Goal: Task Accomplishment & Management: Manage account settings

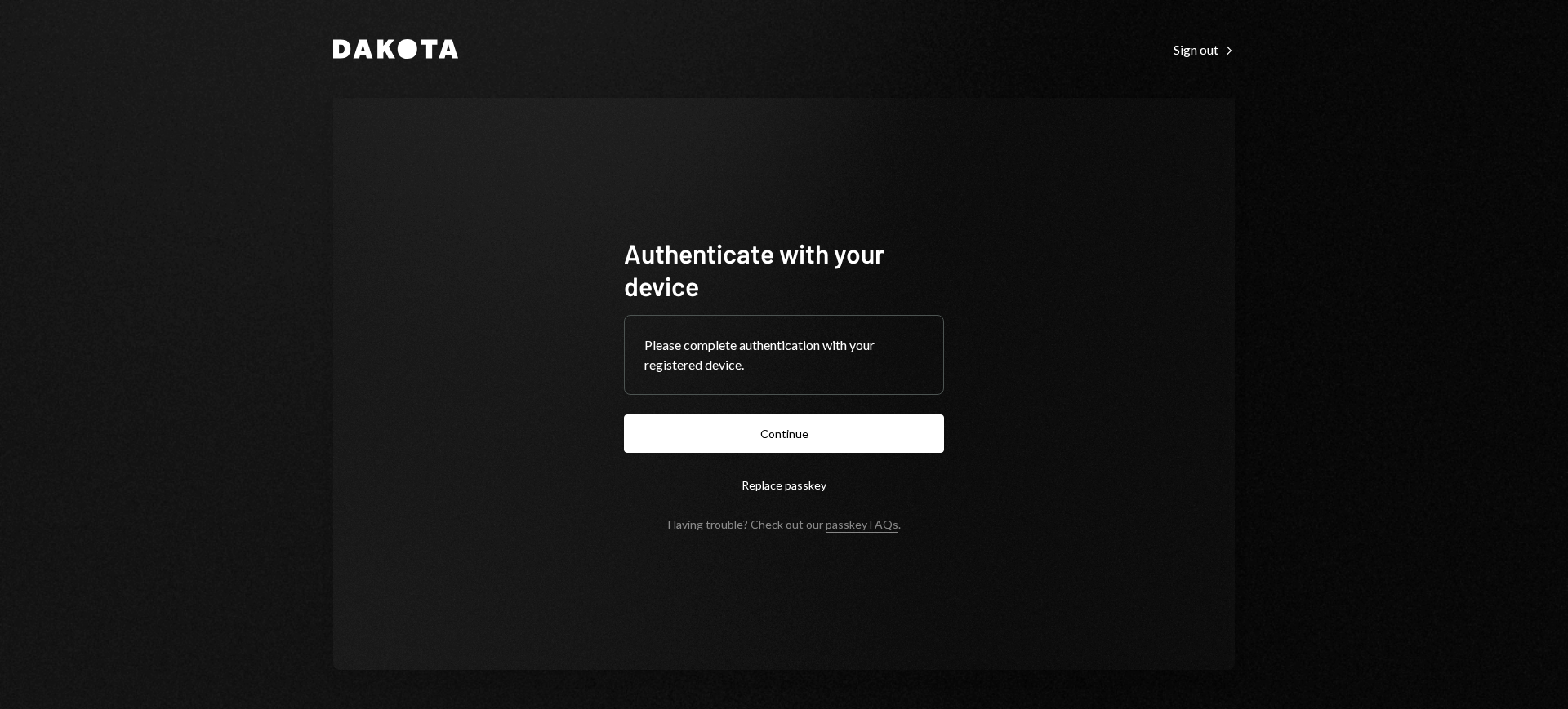
click at [864, 405] on form "Authenticate with your device Please complete authentication with your register…" at bounding box center [784, 383] width 321 height 294
click at [857, 418] on button "Continue" at bounding box center [784, 433] width 321 height 38
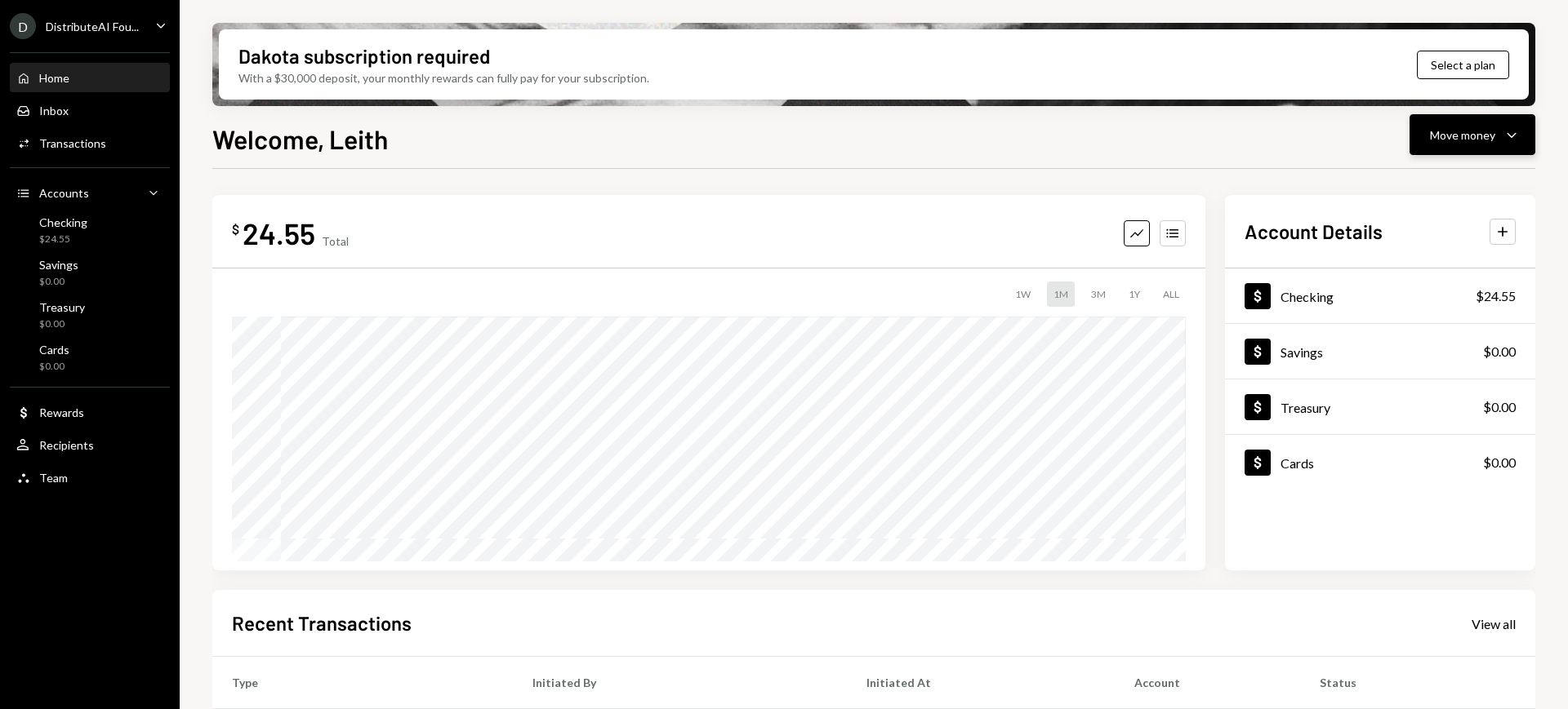
click at [1471, 140] on div "Move money" at bounding box center [1462, 135] width 65 height 17
click at [1451, 255] on div "Deposit" at bounding box center [1460, 257] width 120 height 17
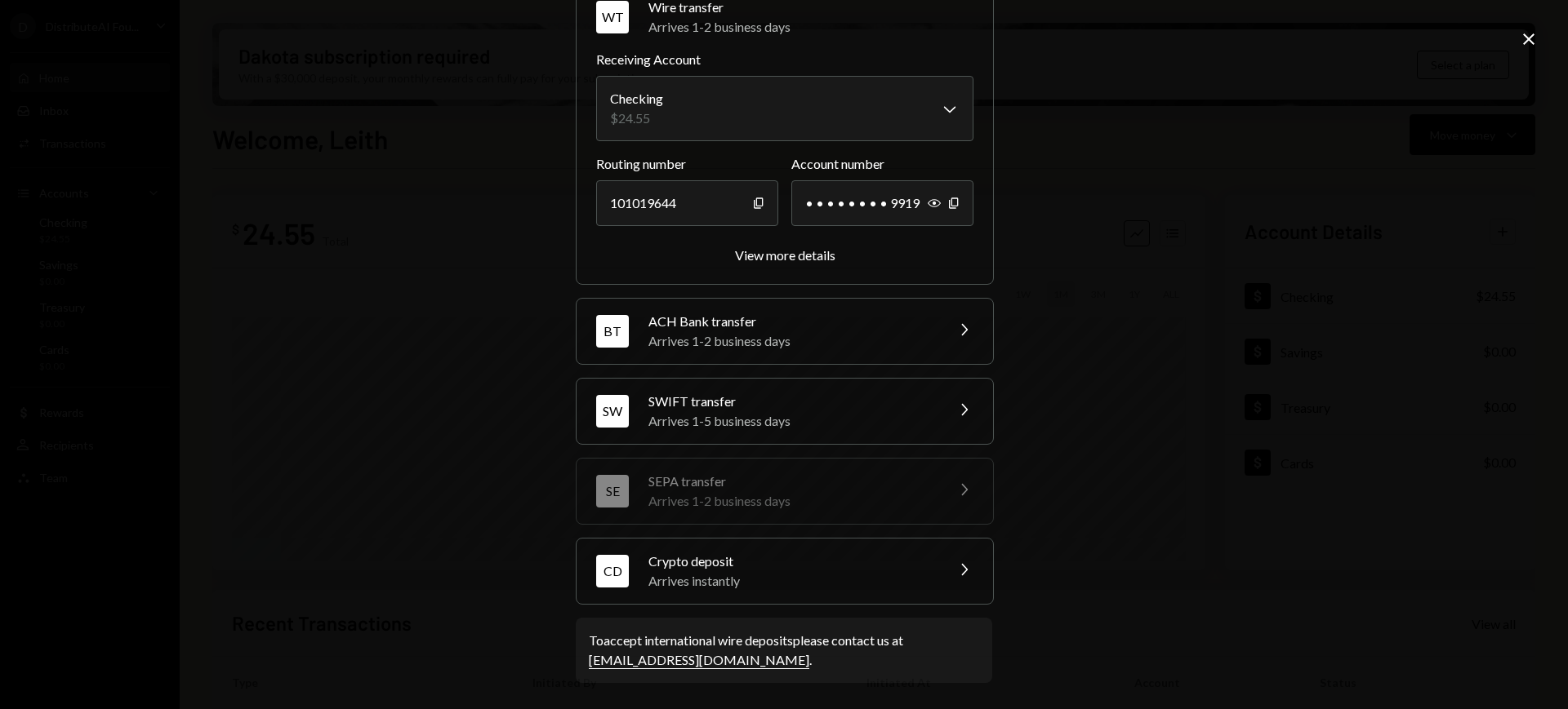
click at [954, 561] on icon "Chevron Right" at bounding box center [963, 569] width 20 height 20
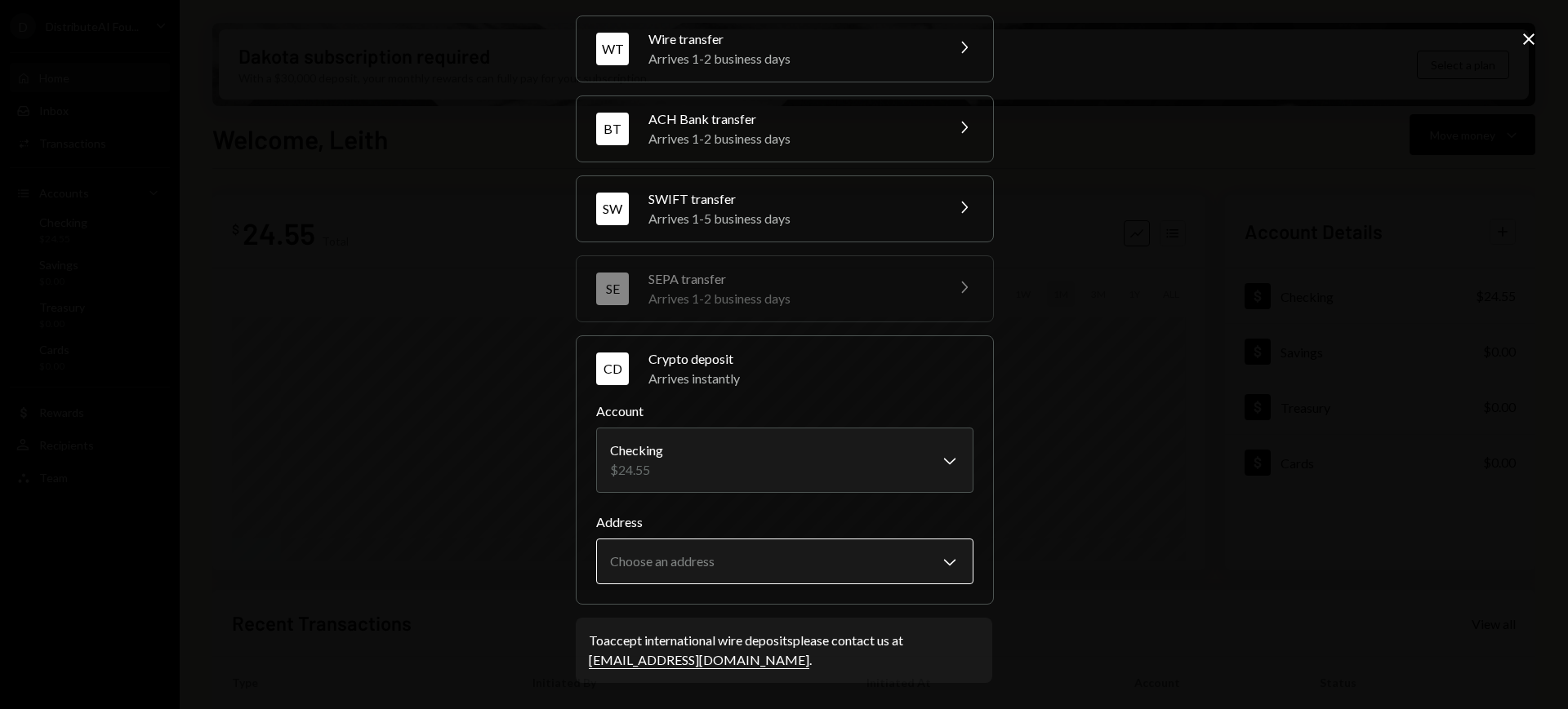
click at [932, 553] on body "D DistributeAI Fou... Caret Down Home Home Inbox Inbox Activities Transactions …" at bounding box center [784, 354] width 1568 height 709
select select "**********"
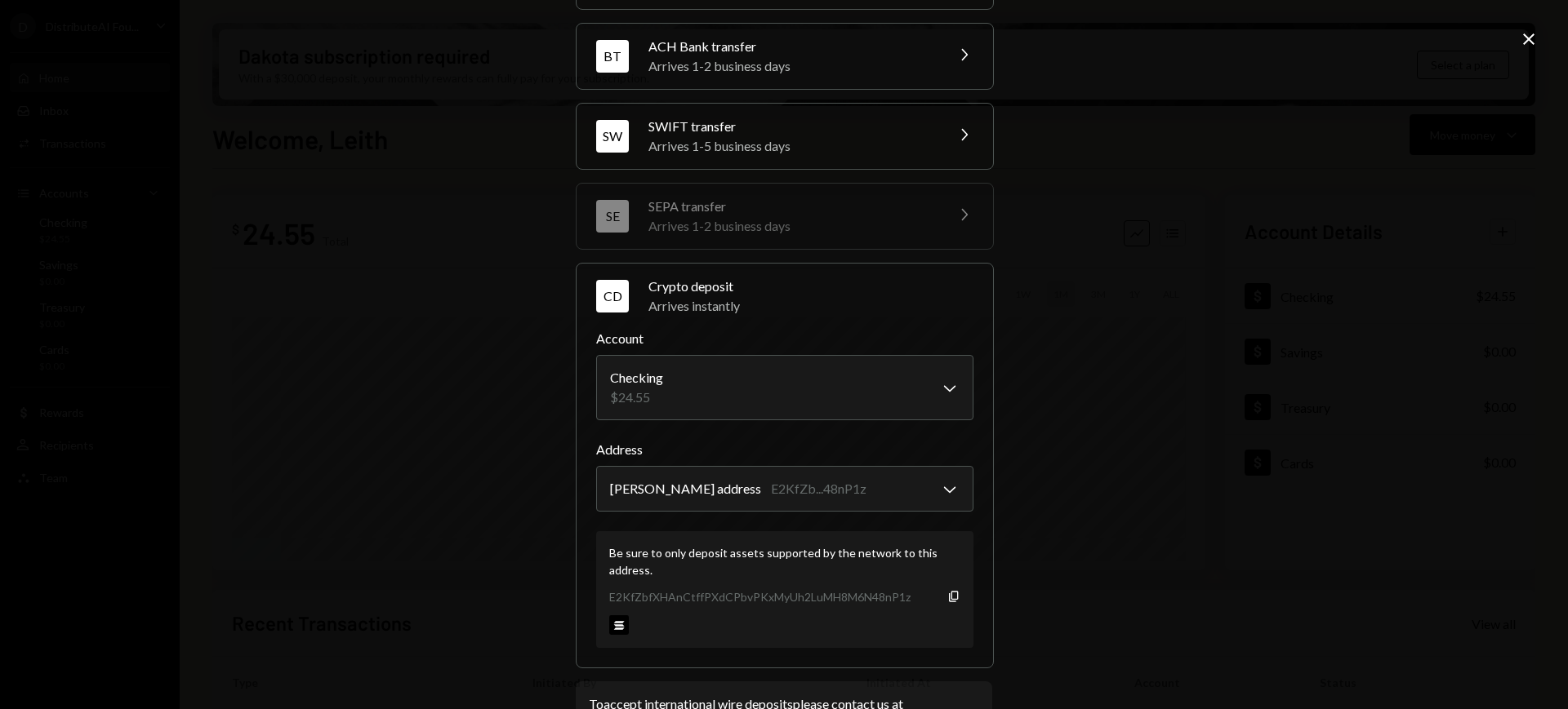
scroll to position [191, 0]
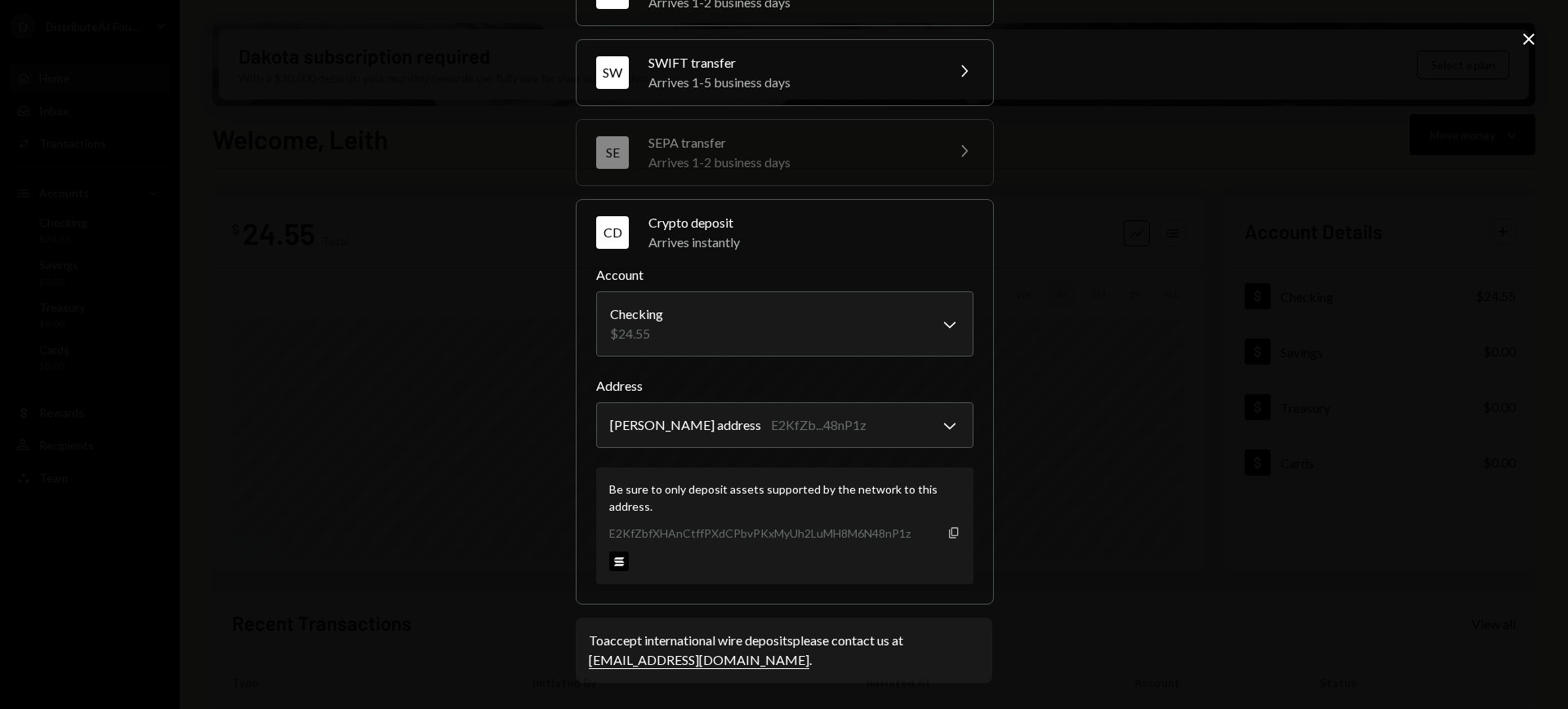
click at [948, 533] on icon "Copy" at bounding box center [954, 533] width 13 height 13
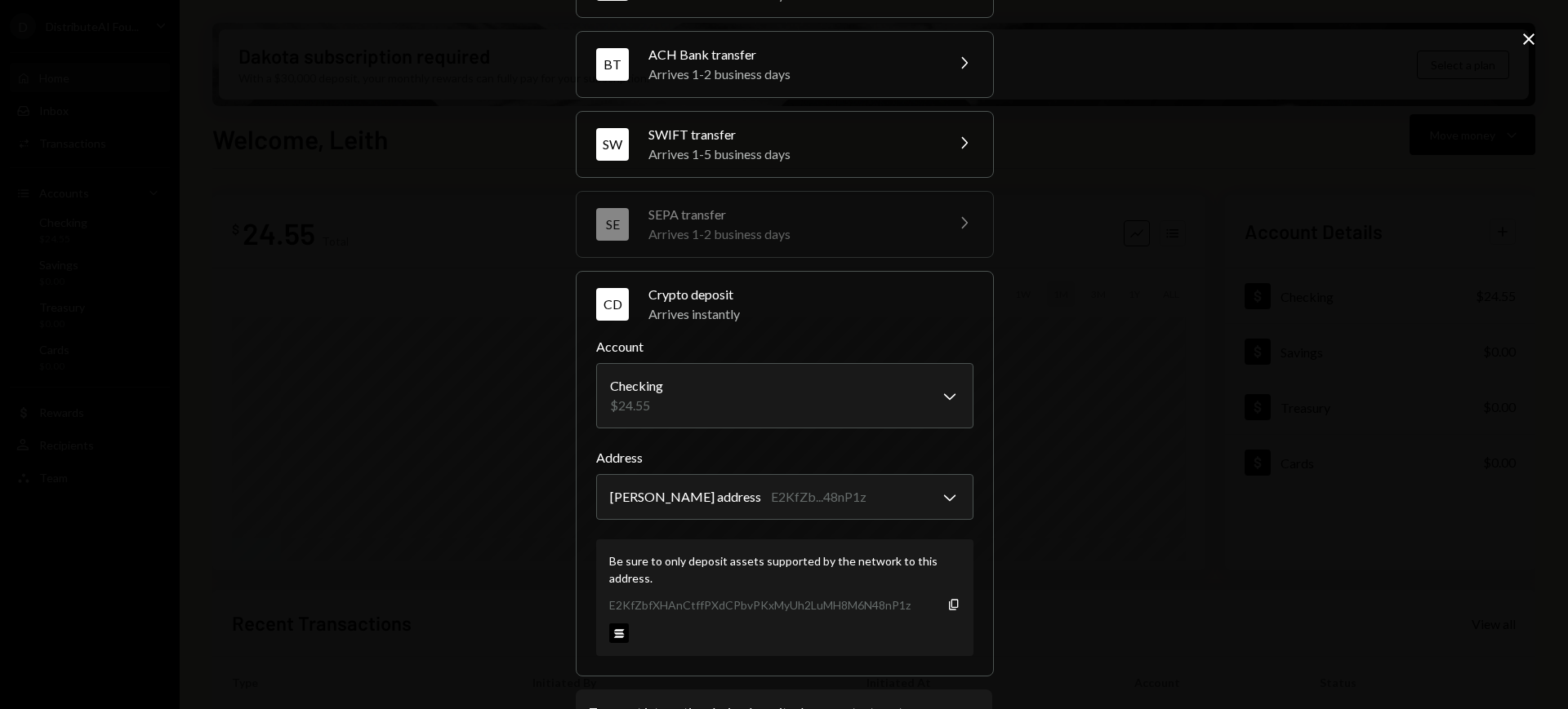
scroll to position [88, 0]
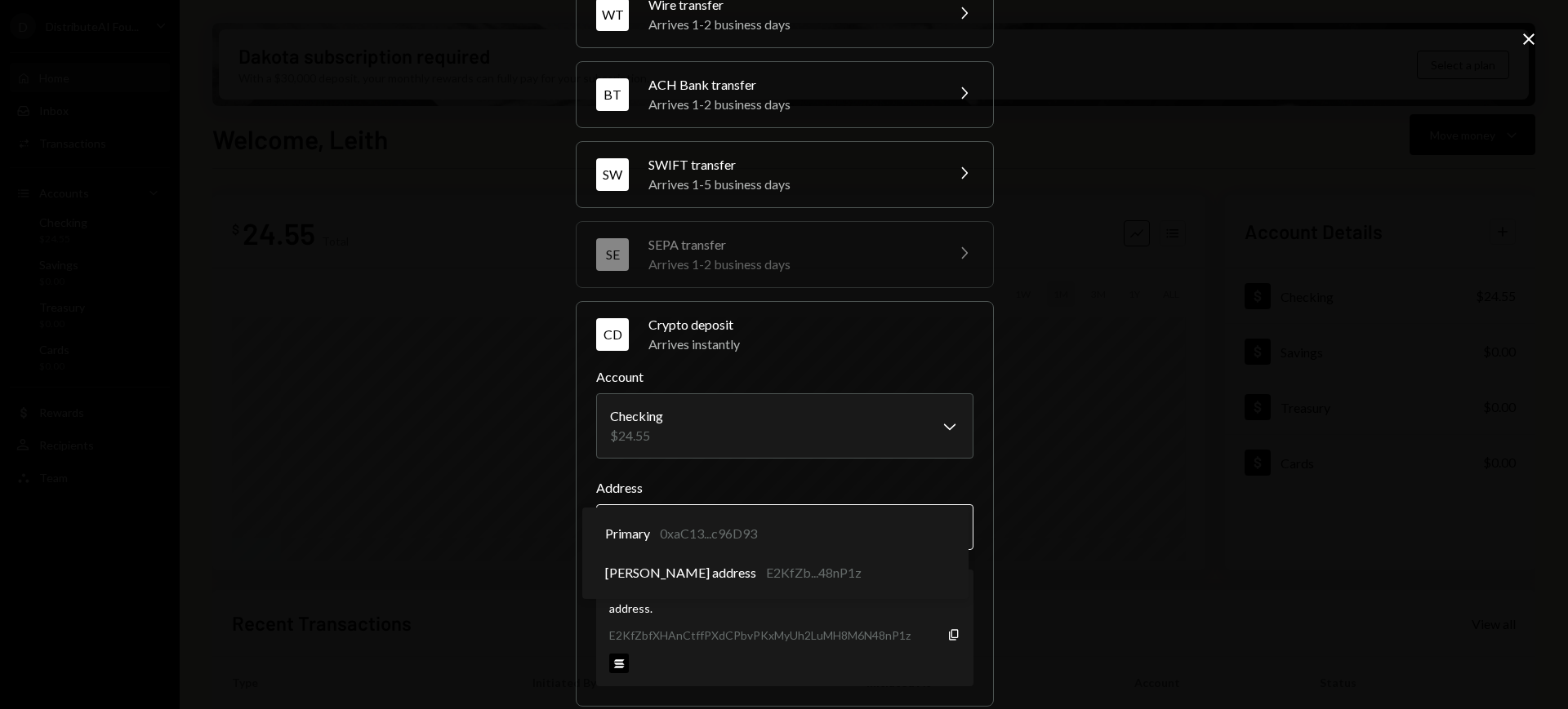
click at [935, 526] on body "D DistributeAI Fou... Caret Down Home Home Inbox Inbox Activities Transactions …" at bounding box center [784, 354] width 1568 height 709
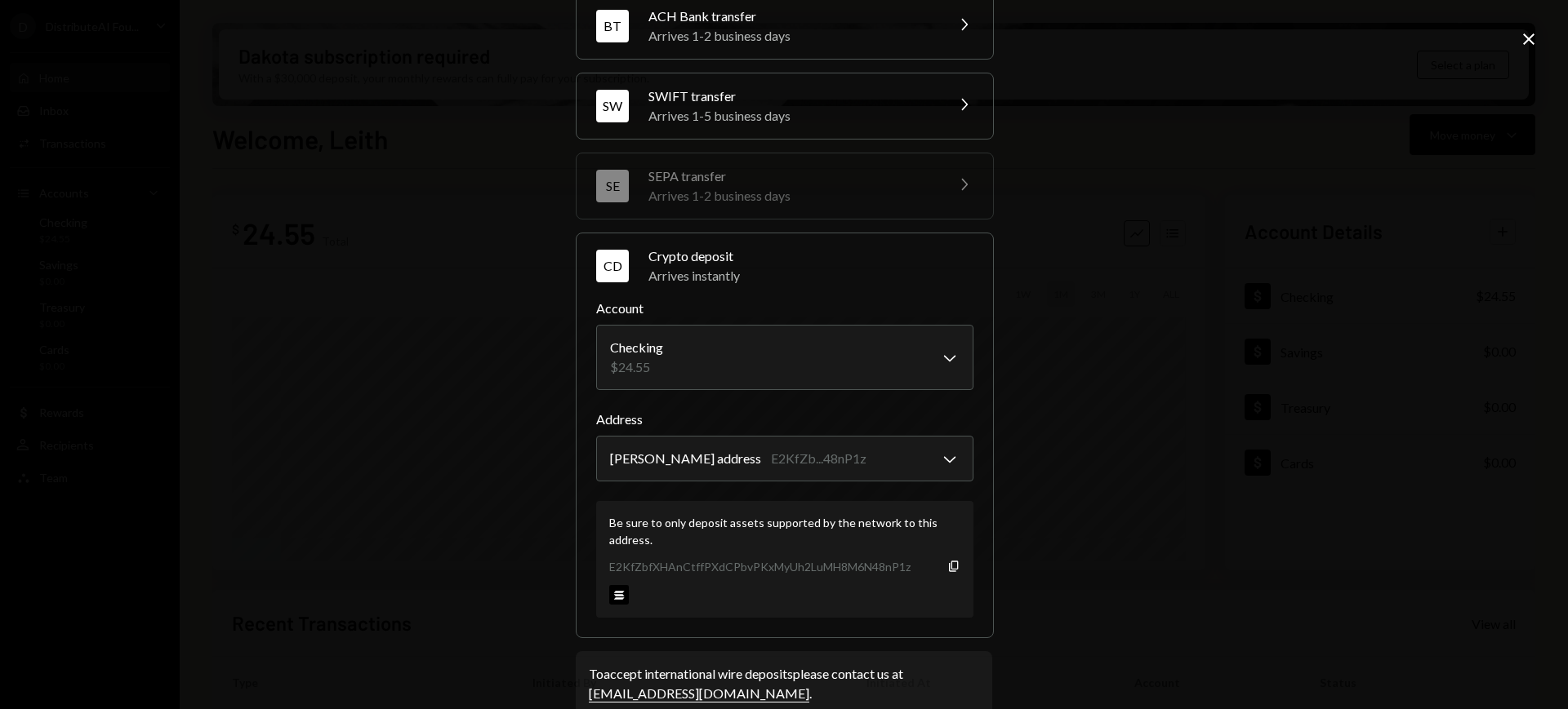
scroll to position [191, 0]
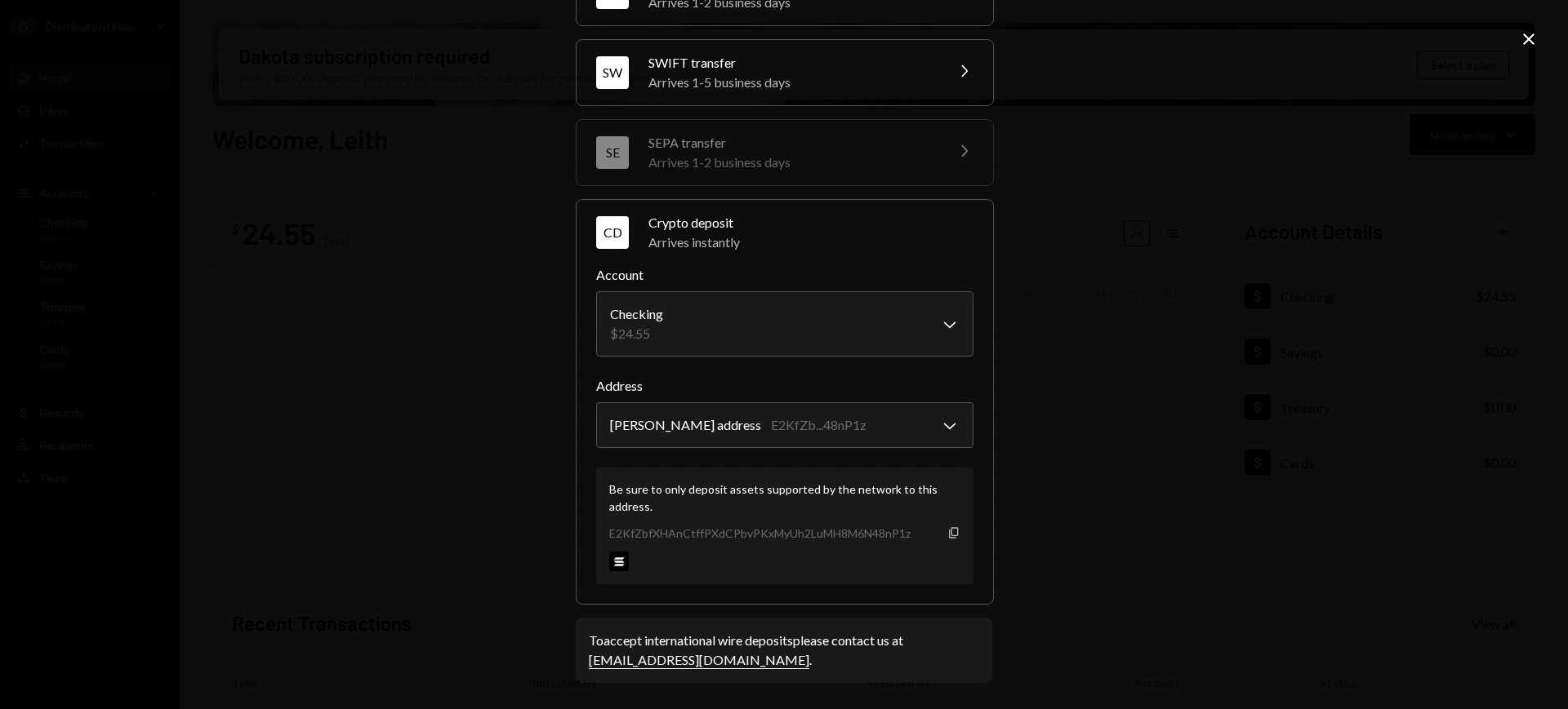
click at [948, 536] on icon "Copy" at bounding box center [954, 533] width 13 height 13
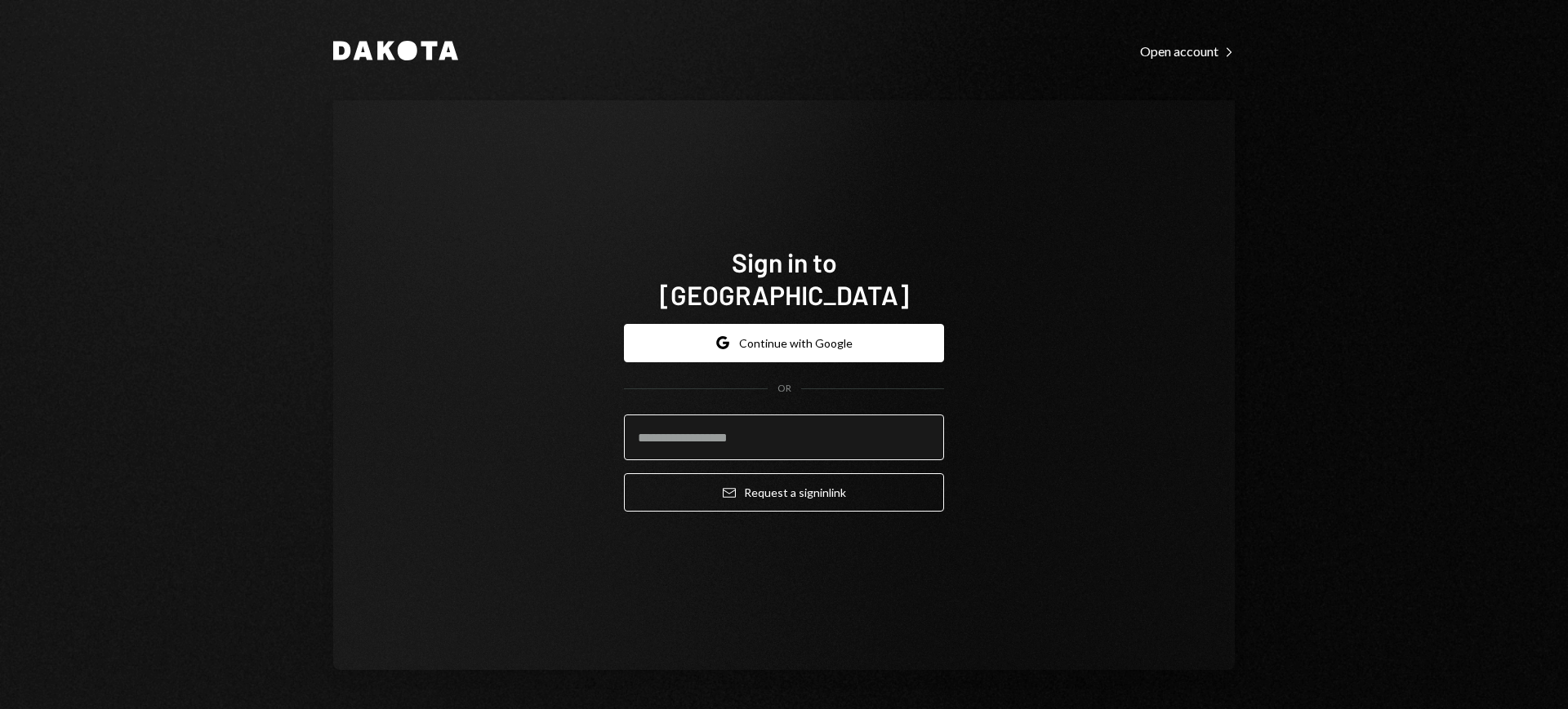
click at [863, 418] on input "email" at bounding box center [784, 437] width 321 height 46
click at [0, 708] on com-1password-button at bounding box center [0, 709] width 0 height 0
click at [891, 418] on input "email" at bounding box center [784, 437] width 321 height 46
click at [0, 708] on com-1password-button at bounding box center [0, 709] width 0 height 0
type input "**********"
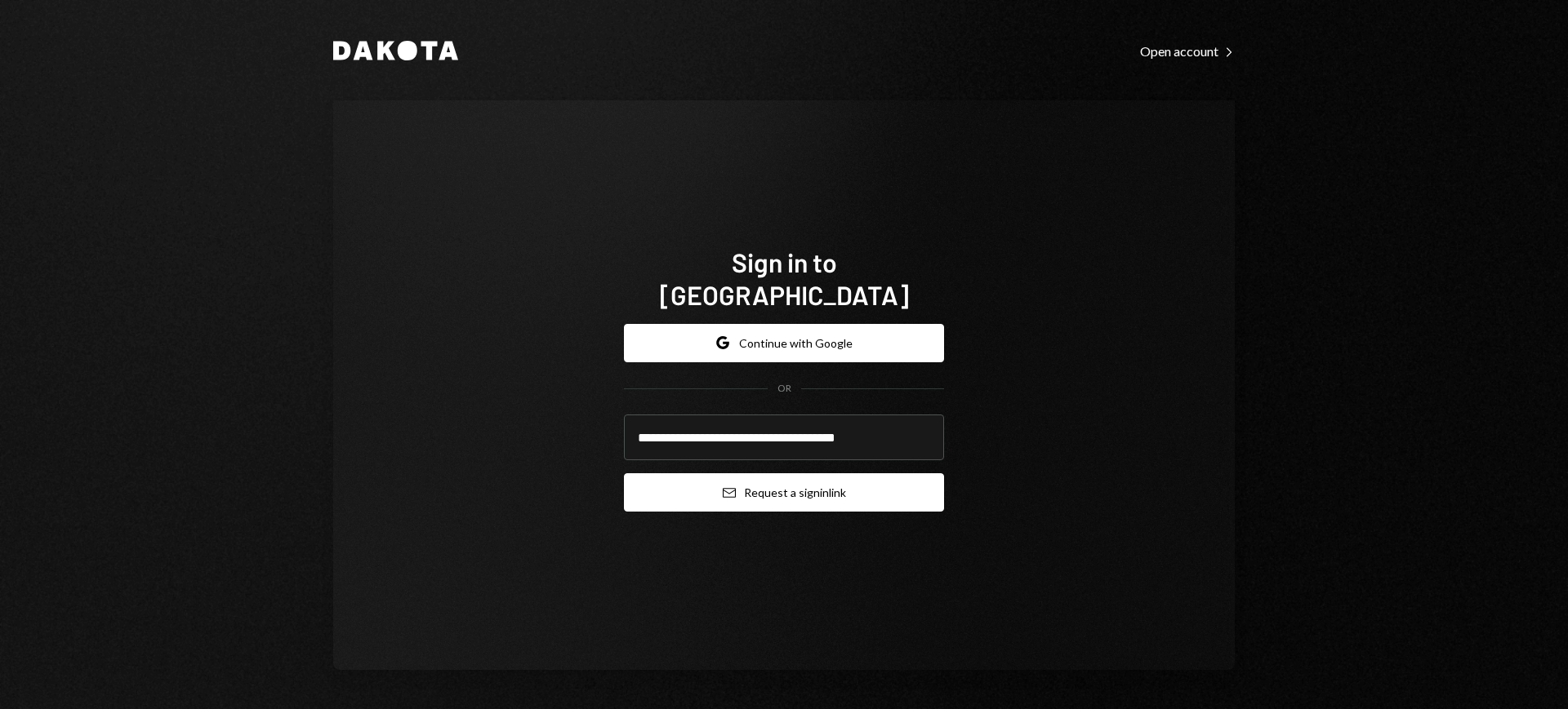
click at [795, 475] on button "Email Request a sign in link" at bounding box center [784, 492] width 321 height 38
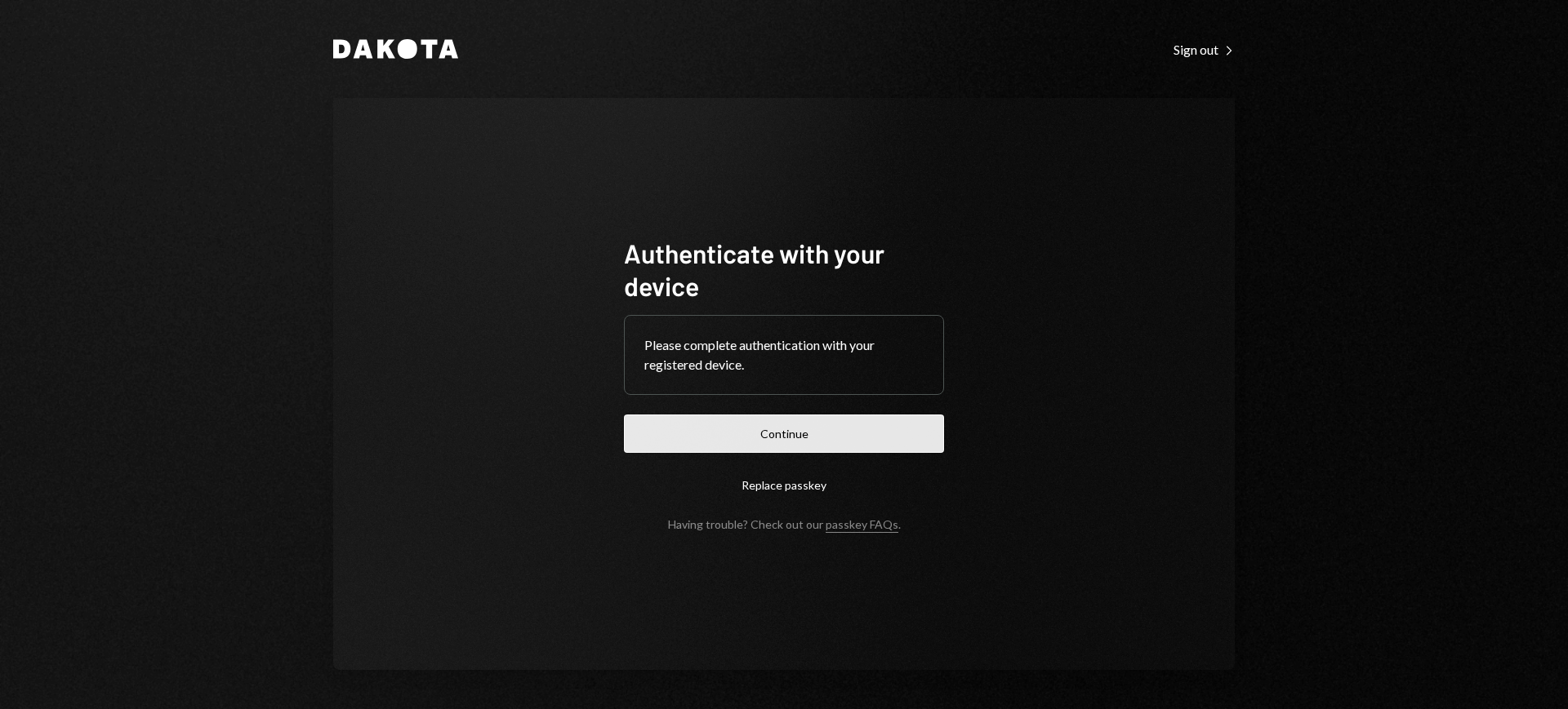
click at [783, 443] on button "Continue" at bounding box center [784, 433] width 321 height 38
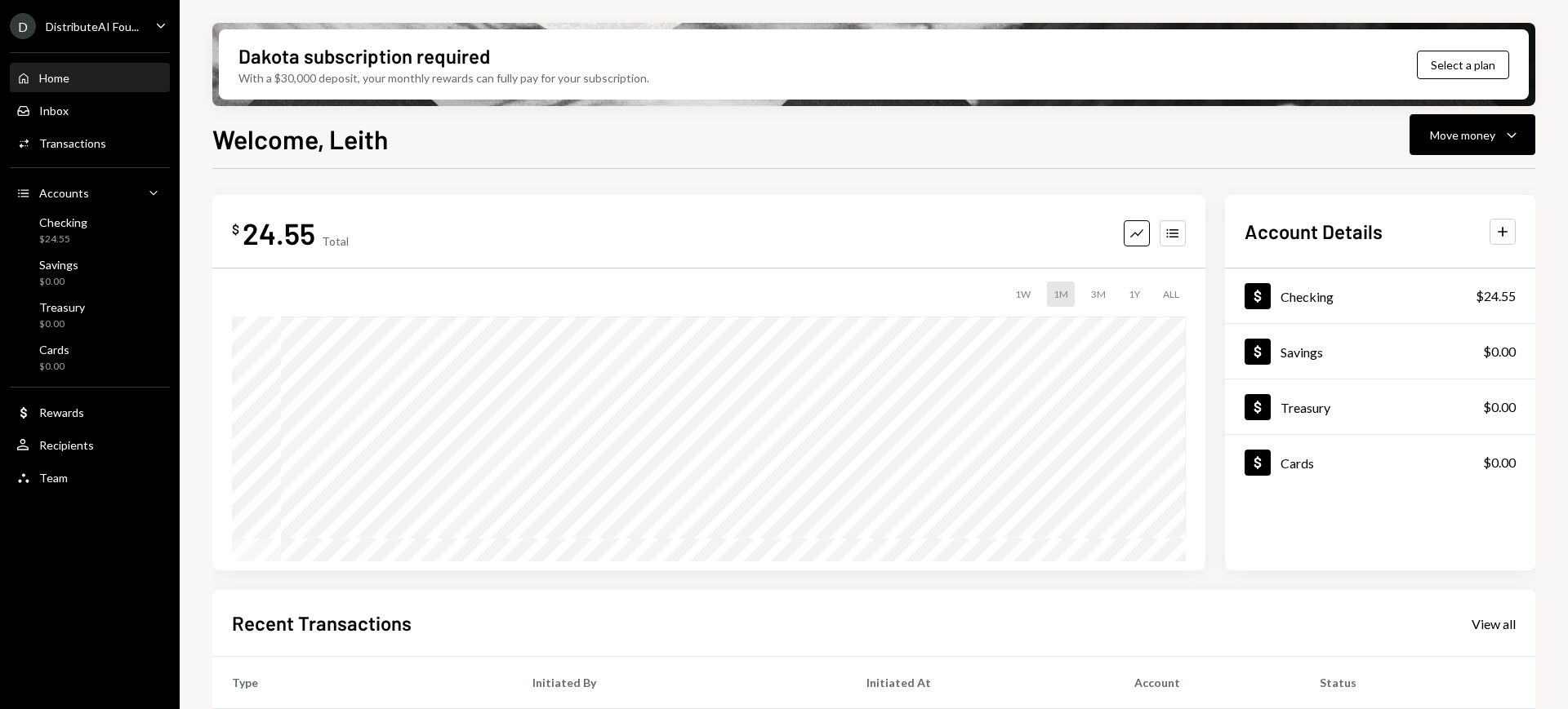
click at [108, 461] on div "Home Home Inbox Inbox Activities Transactions Accounts Accounts Caret Down Chec…" at bounding box center [90, 268] width 179 height 453
click at [99, 471] on div "Team Team" at bounding box center [89, 478] width 147 height 15
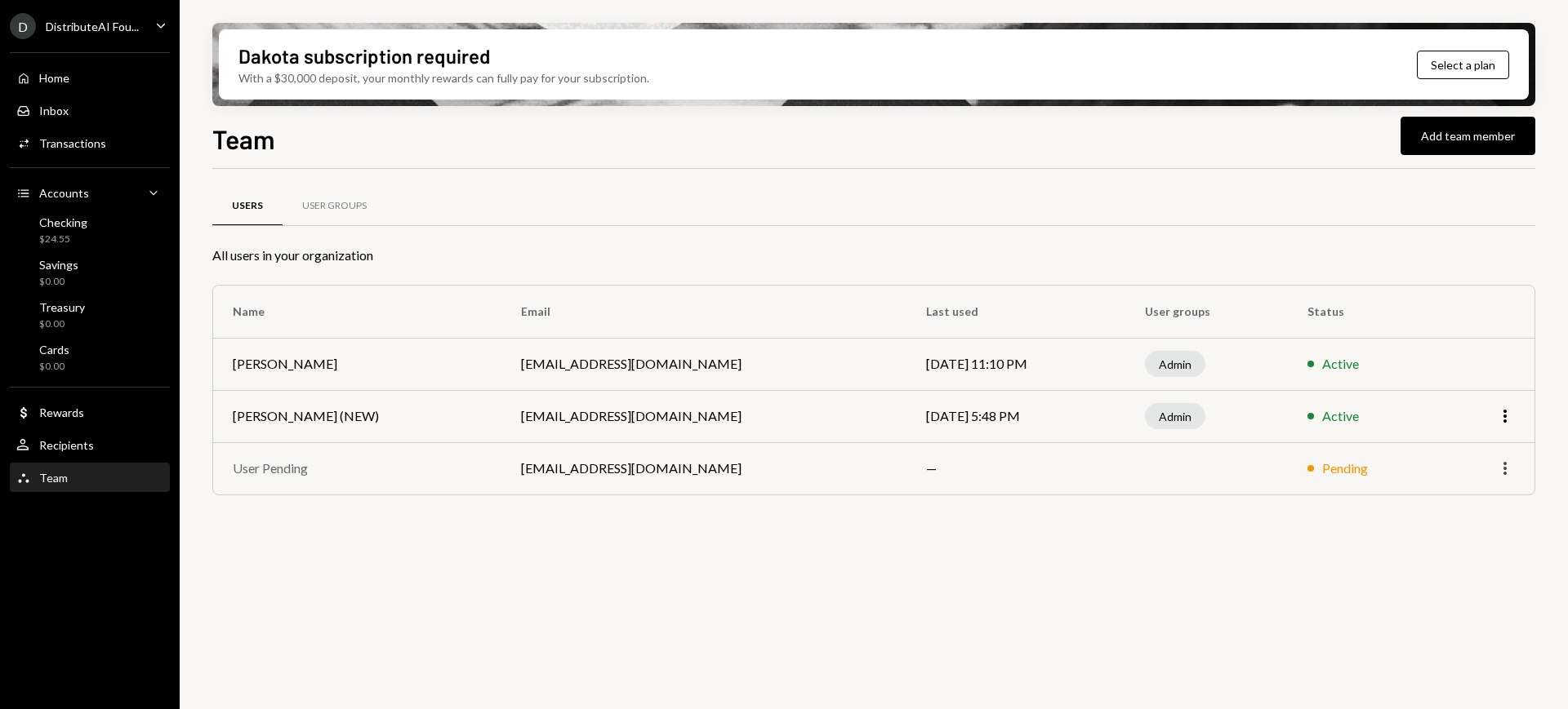
click at [1253, 470] on icon "More" at bounding box center [1504, 468] width 20 height 20
click at [1253, 462] on td at bounding box center [1206, 469] width 163 height 52
click at [1253, 469] on icon "More" at bounding box center [1504, 468] width 20 height 20
click at [1253, 497] on div "Remove" at bounding box center [1466, 503] width 81 height 29
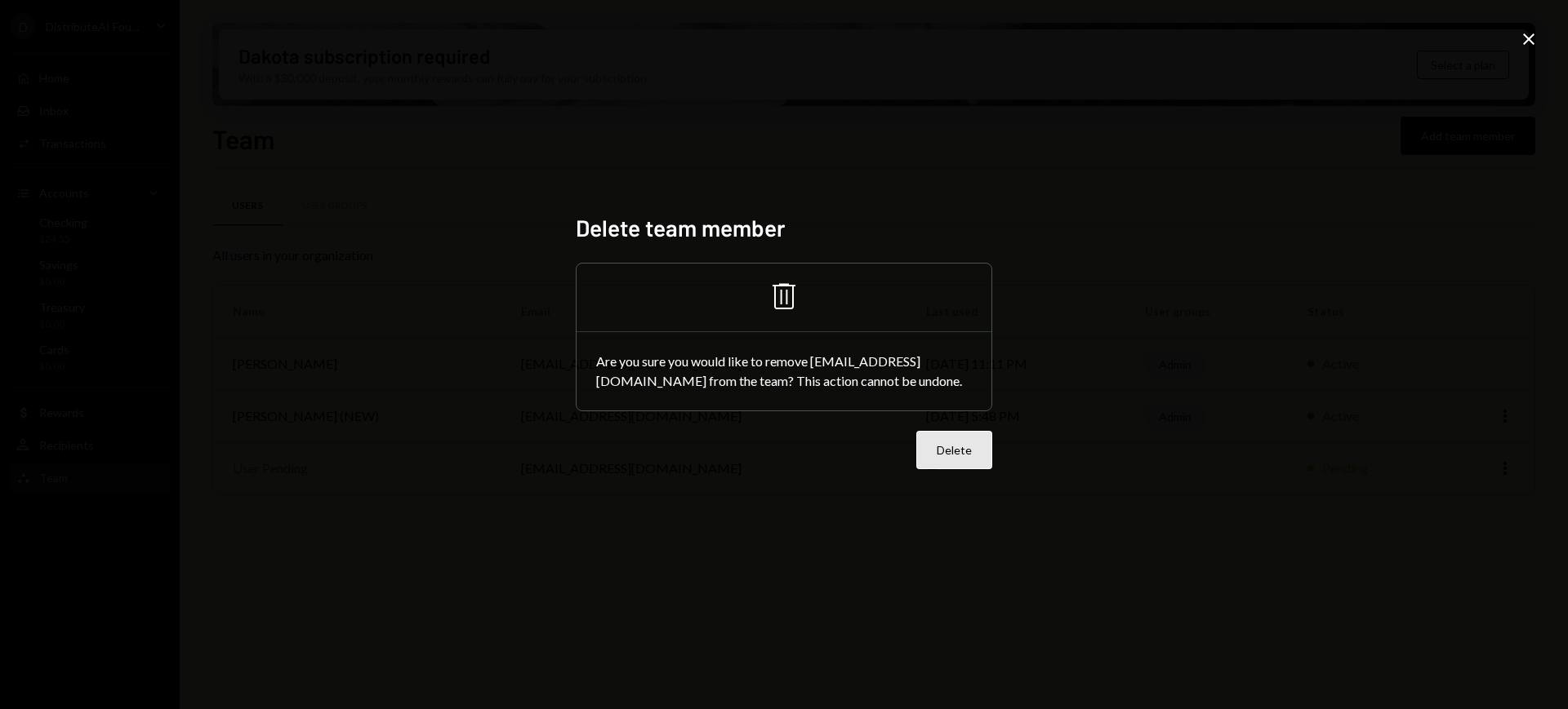
click at [984, 457] on button "Delete" at bounding box center [953, 449] width 76 height 38
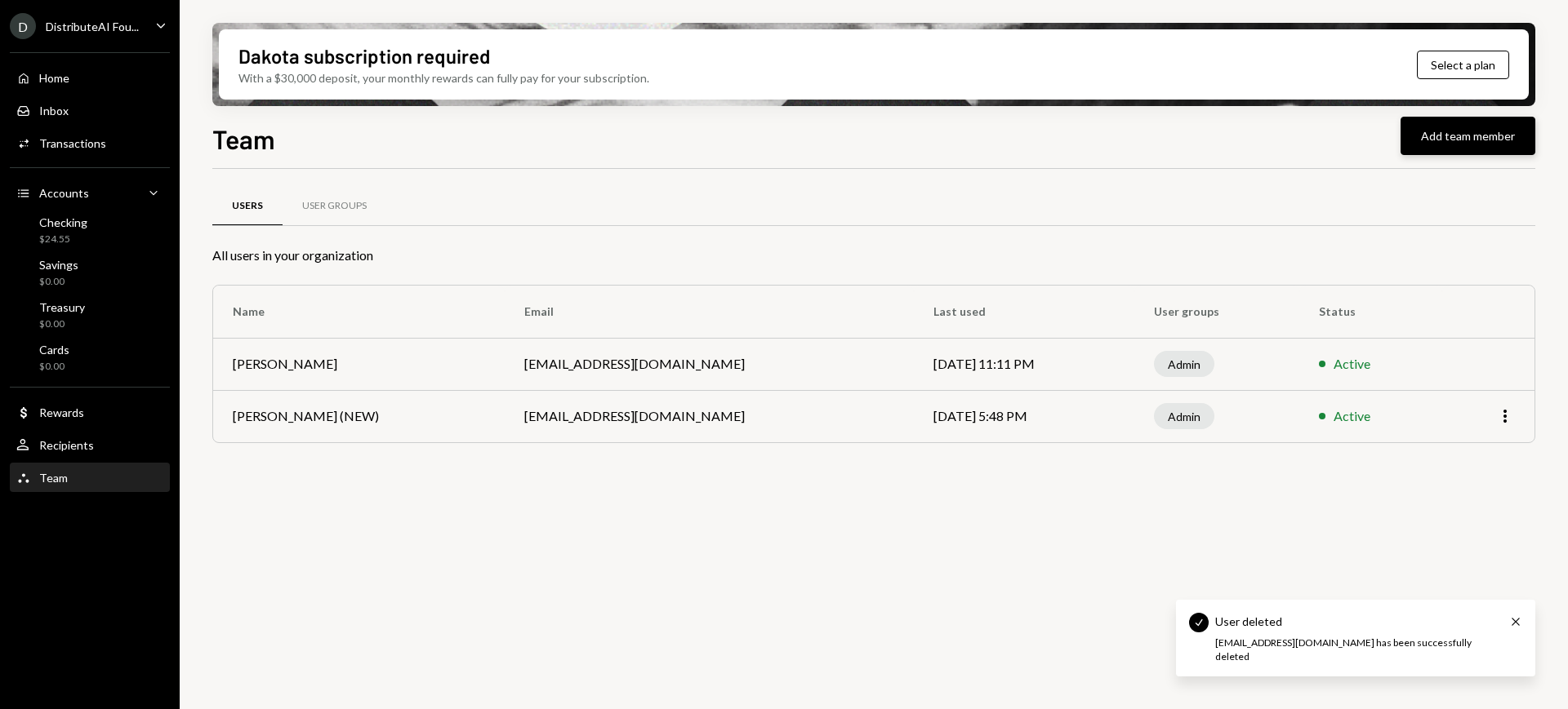
click at [1253, 135] on button "Add team member" at bounding box center [1467, 135] width 135 height 38
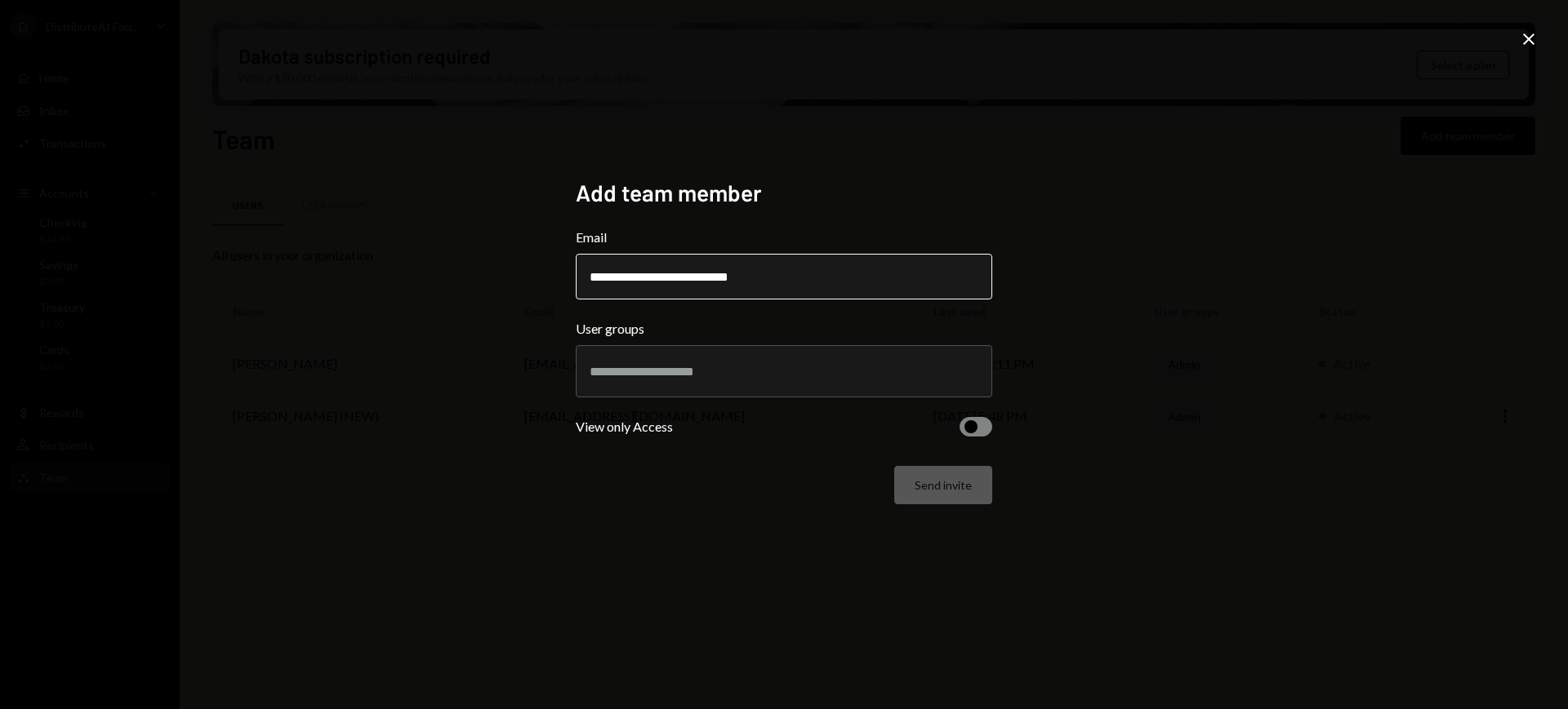
type input "**********"
click at [752, 358] on div at bounding box center [784, 372] width 389 height 41
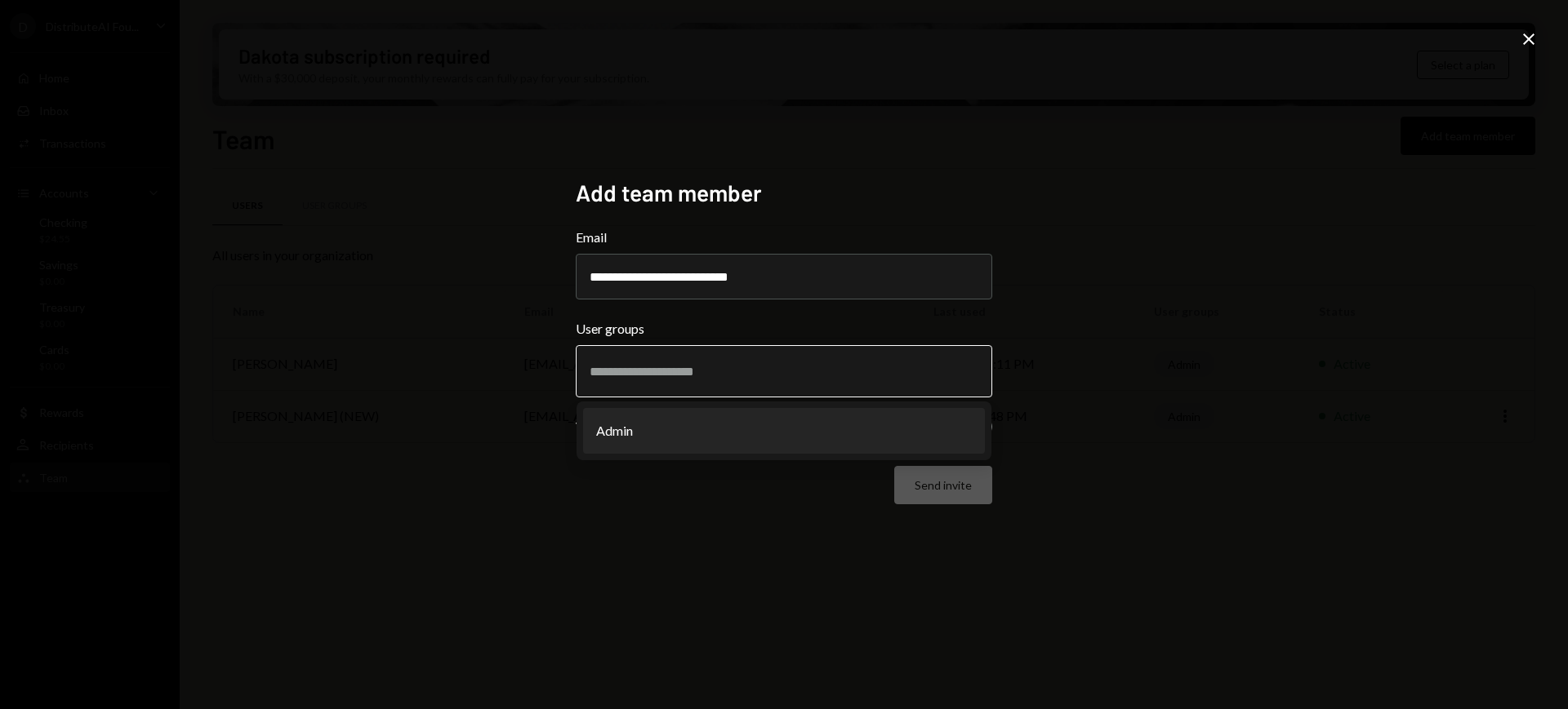
click at [718, 426] on li "Admin" at bounding box center [784, 431] width 402 height 46
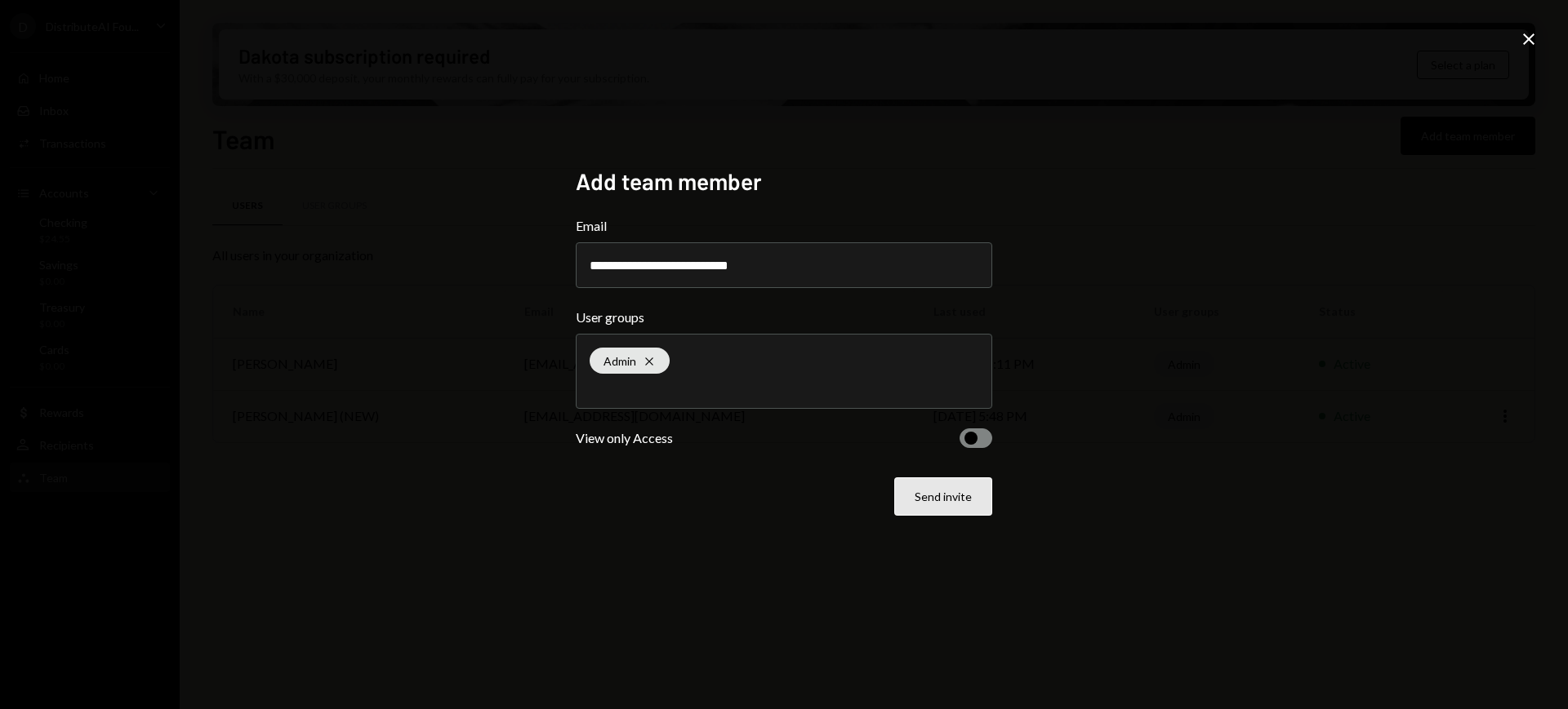
click at [940, 501] on button "Send invite" at bounding box center [943, 496] width 98 height 38
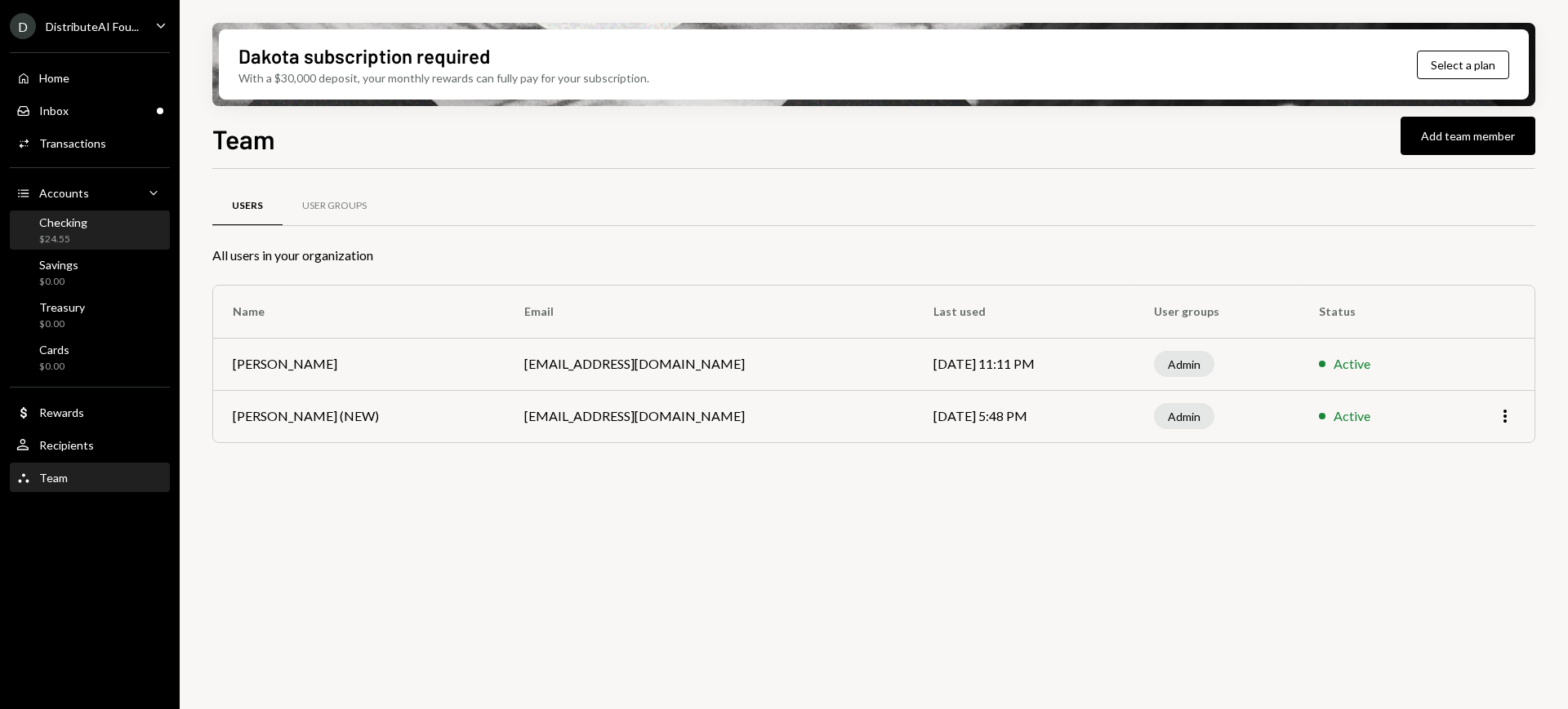
click at [112, 222] on div "Checking $24.55" at bounding box center [89, 231] width 147 height 31
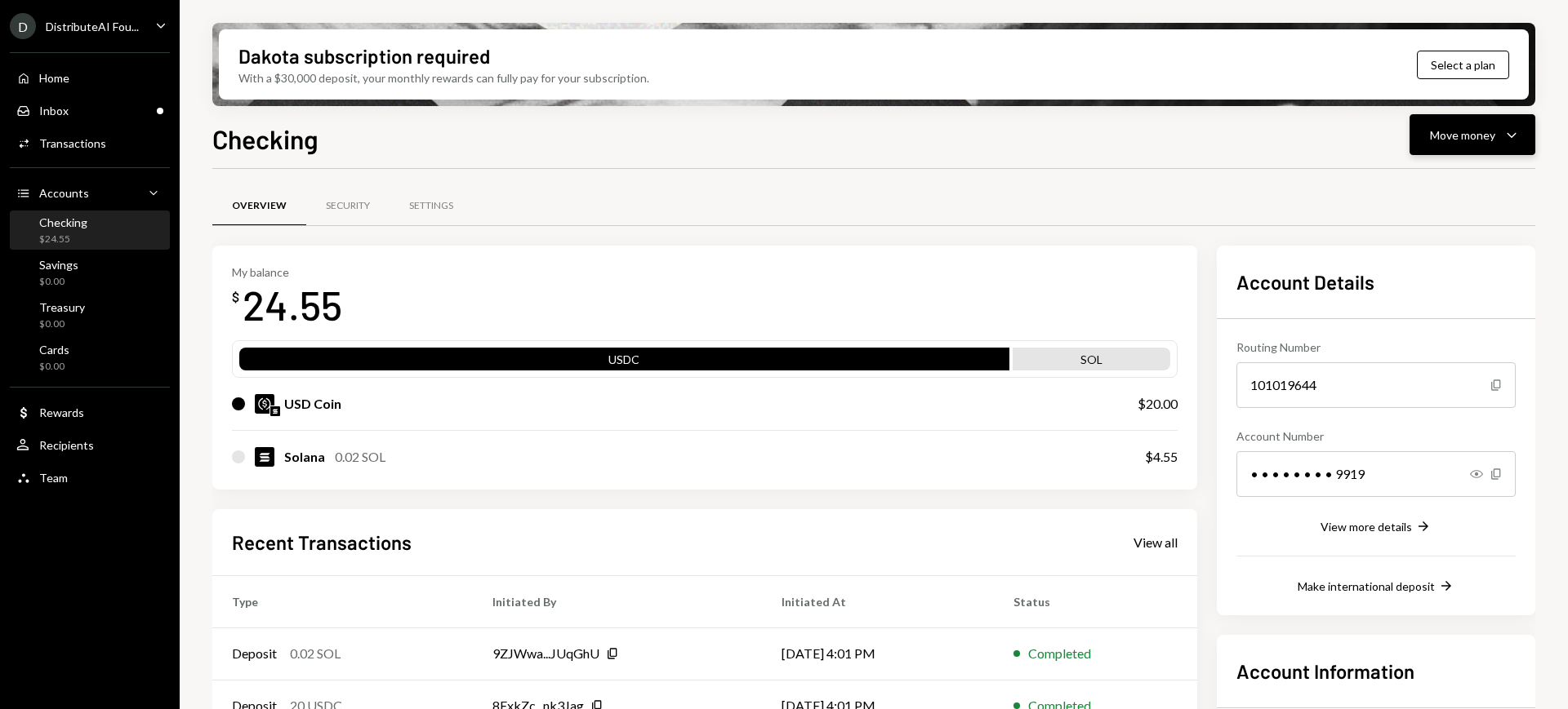
click at [1253, 131] on div "Move money" at bounding box center [1462, 135] width 65 height 17
click at [1253, 255] on div "Deposit" at bounding box center [1460, 257] width 120 height 17
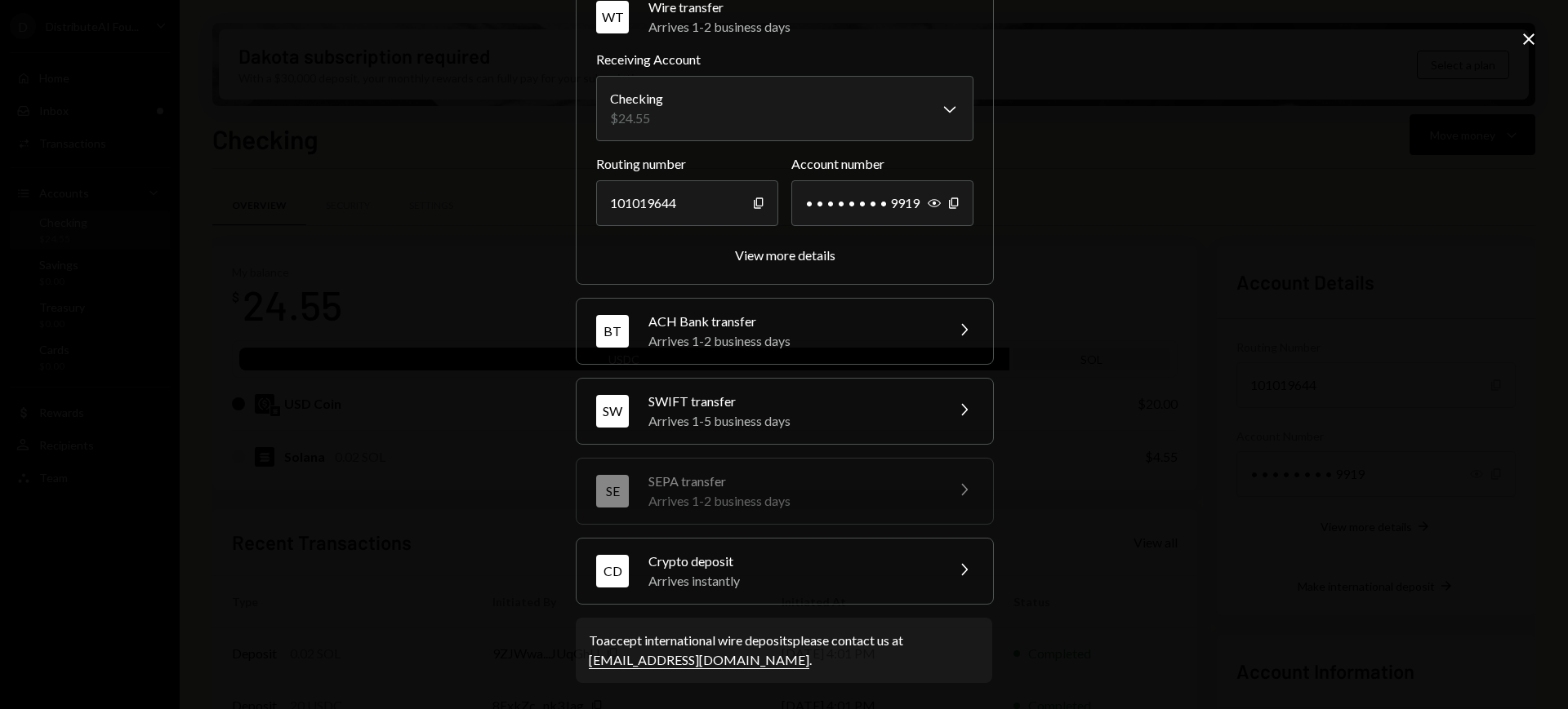
click at [902, 555] on div "Crypto deposit" at bounding box center [791, 561] width 286 height 20
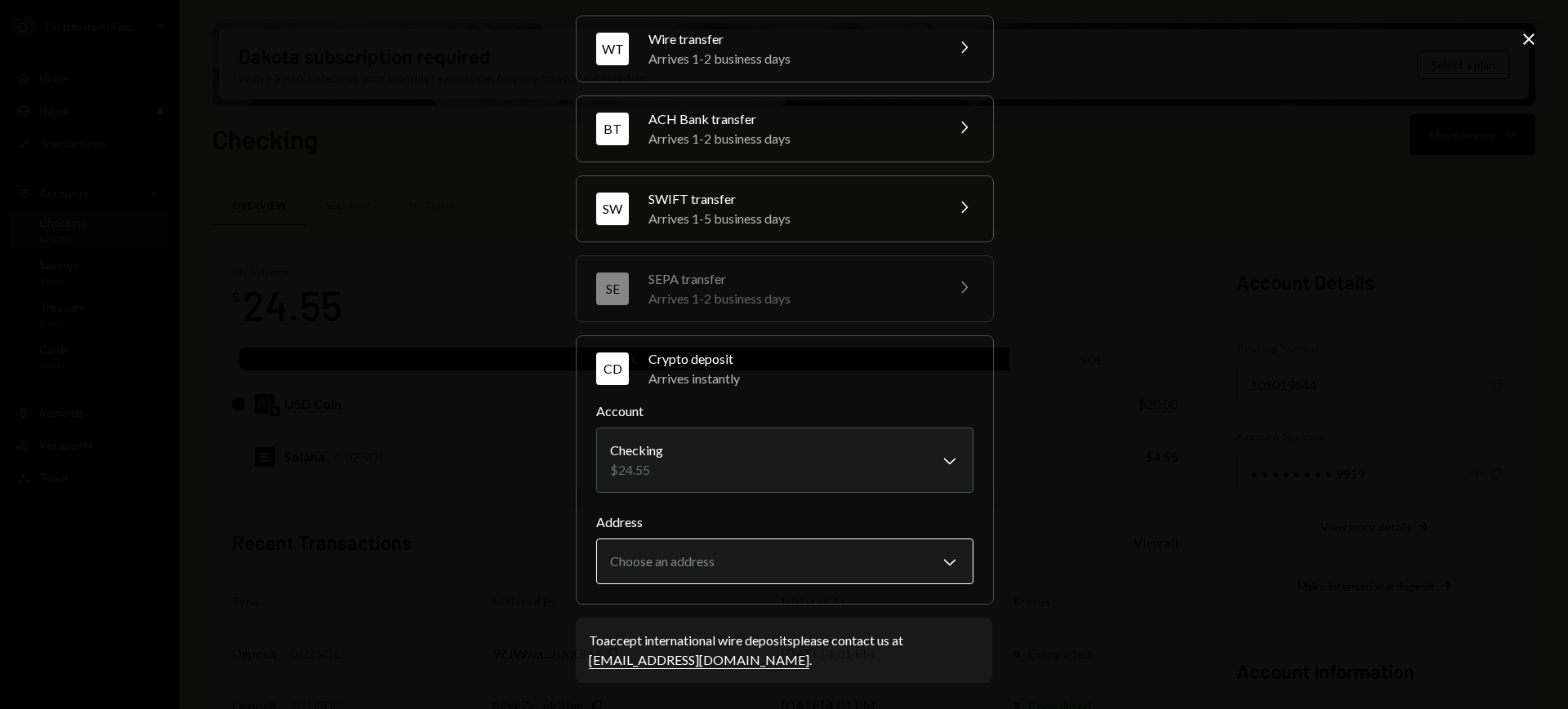
click at [929, 546] on body "D DistributeAI Fou... Caret Down Home Home Inbox Inbox Activities Transactions …" at bounding box center [784, 354] width 1568 height 709
select select "**********"
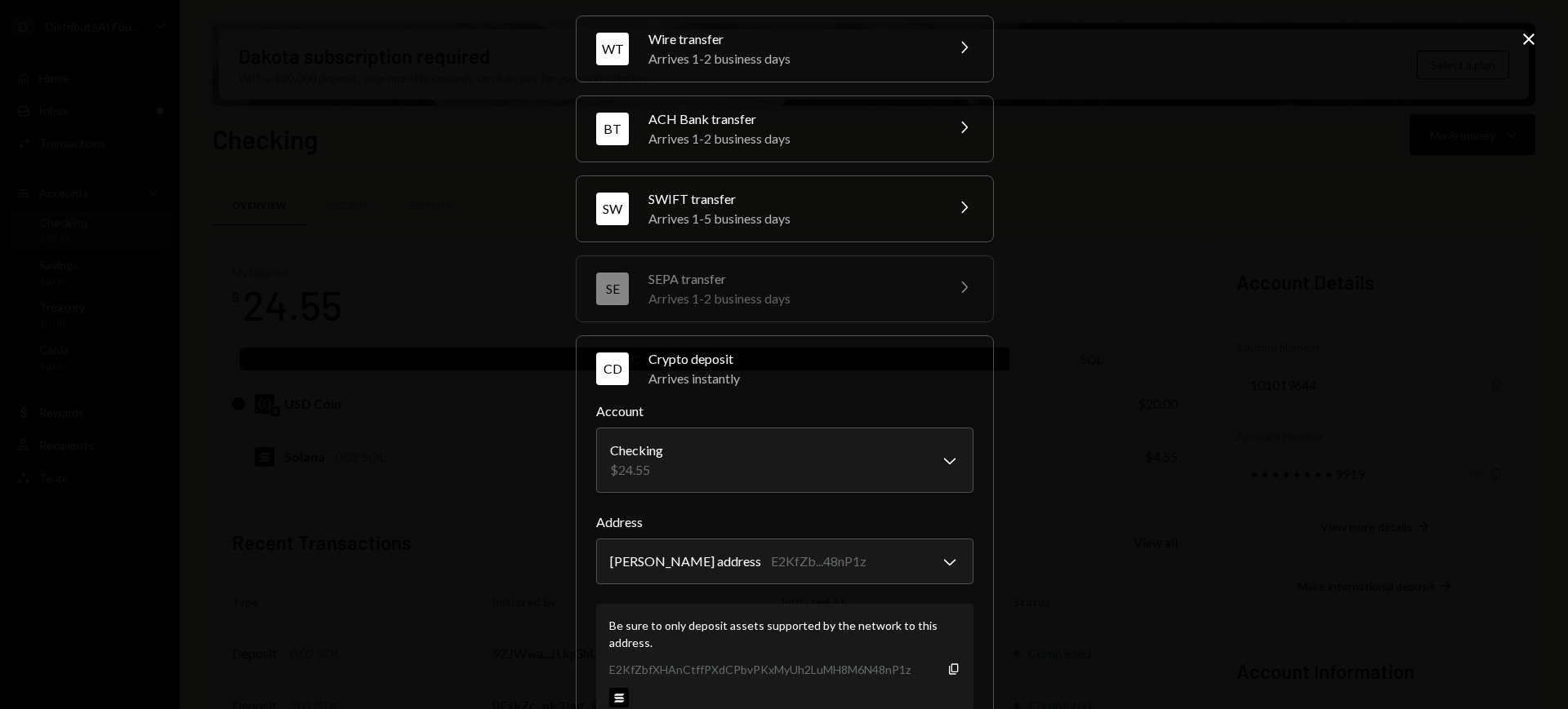
scroll to position [191, 0]
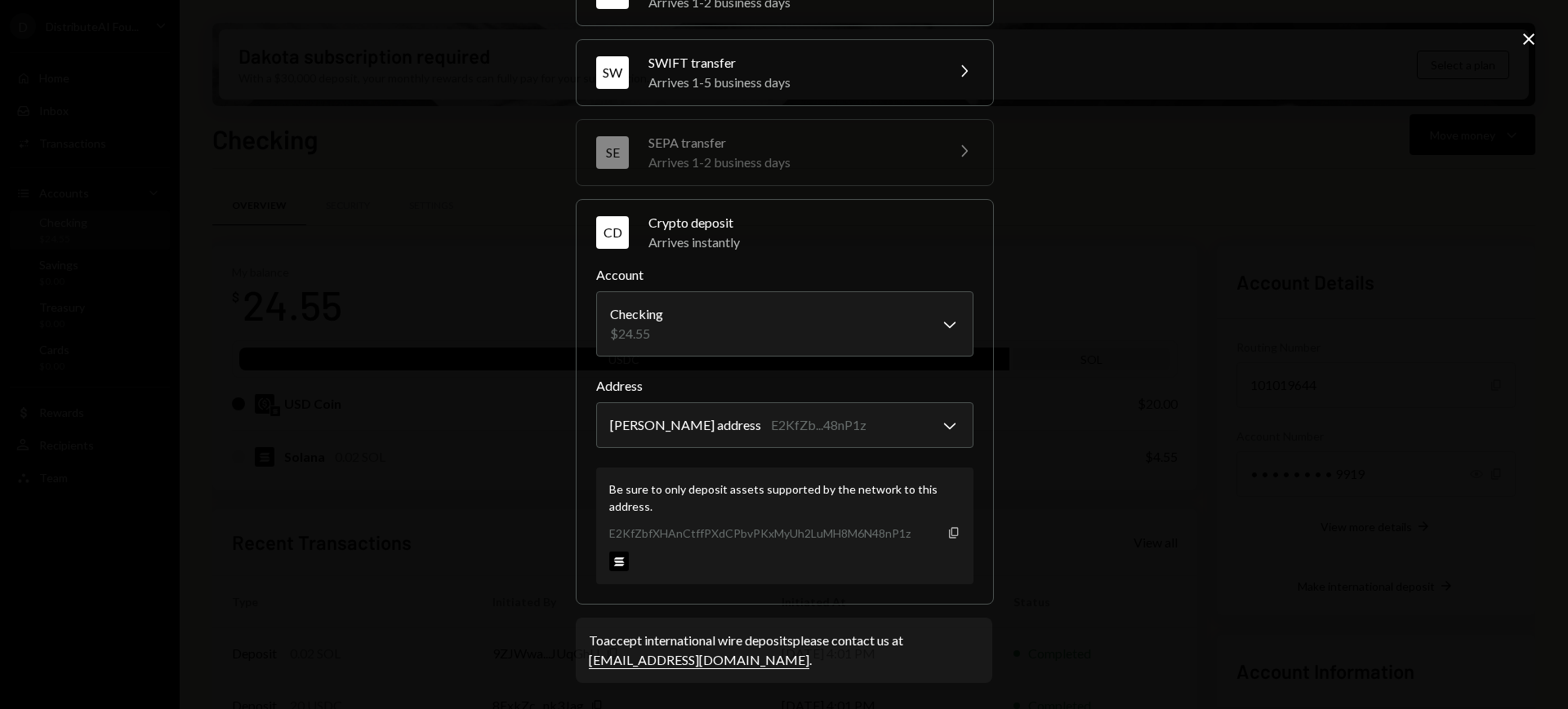
click at [948, 530] on icon "Copy" at bounding box center [954, 533] width 13 height 13
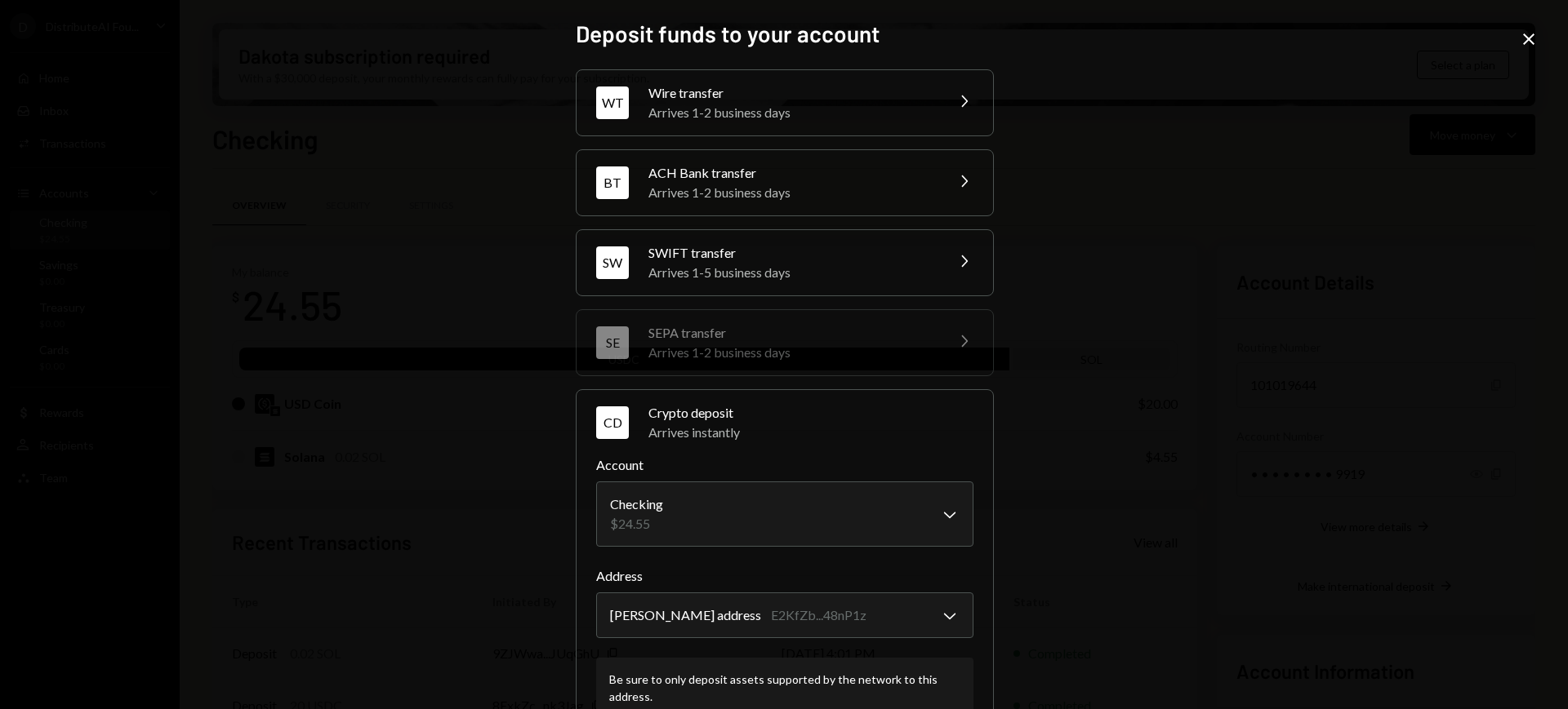
click at [1253, 36] on icon "Close" at bounding box center [1528, 38] width 20 height 20
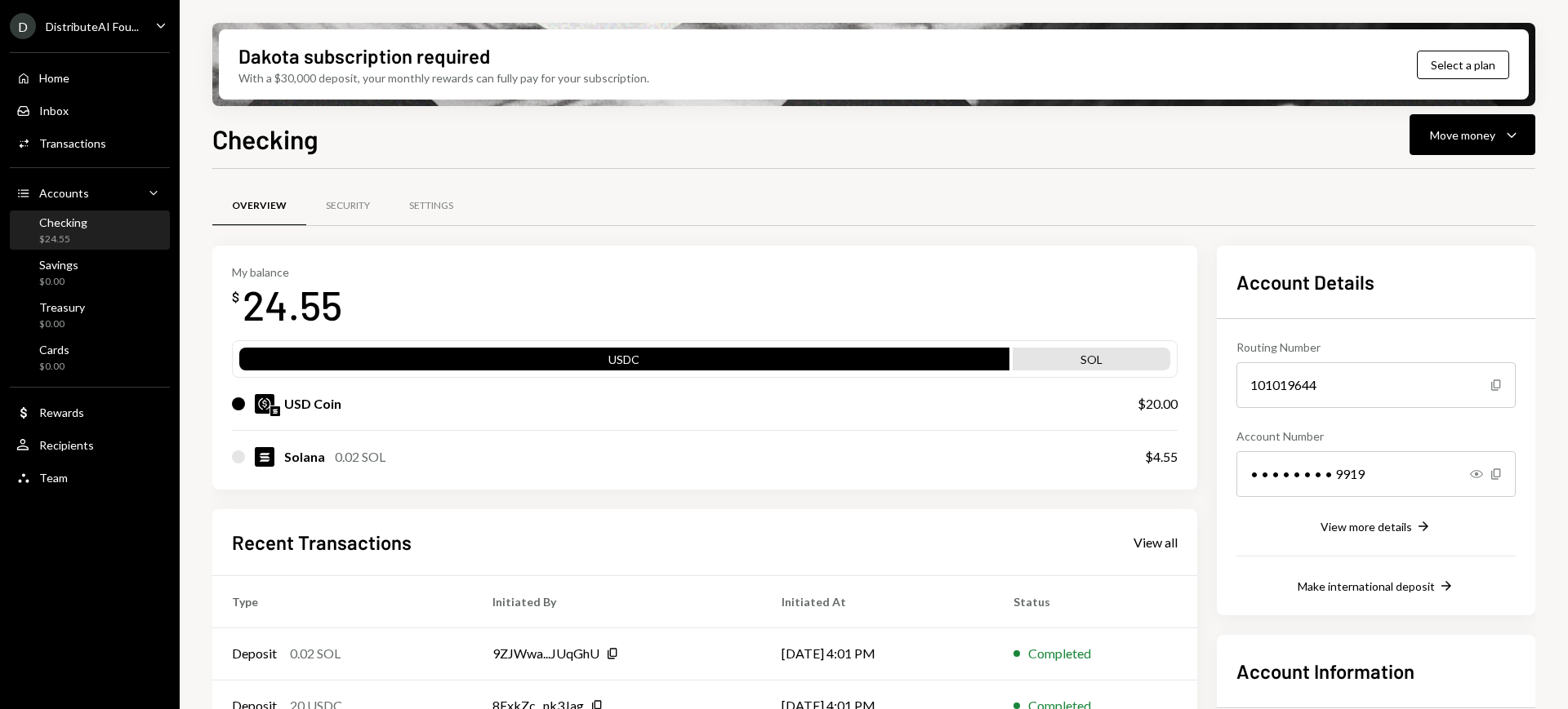
click at [753, 137] on div "Checking Move money Caret Down" at bounding box center [873, 137] width 1322 height 35
